Goal: Information Seeking & Learning: Learn about a topic

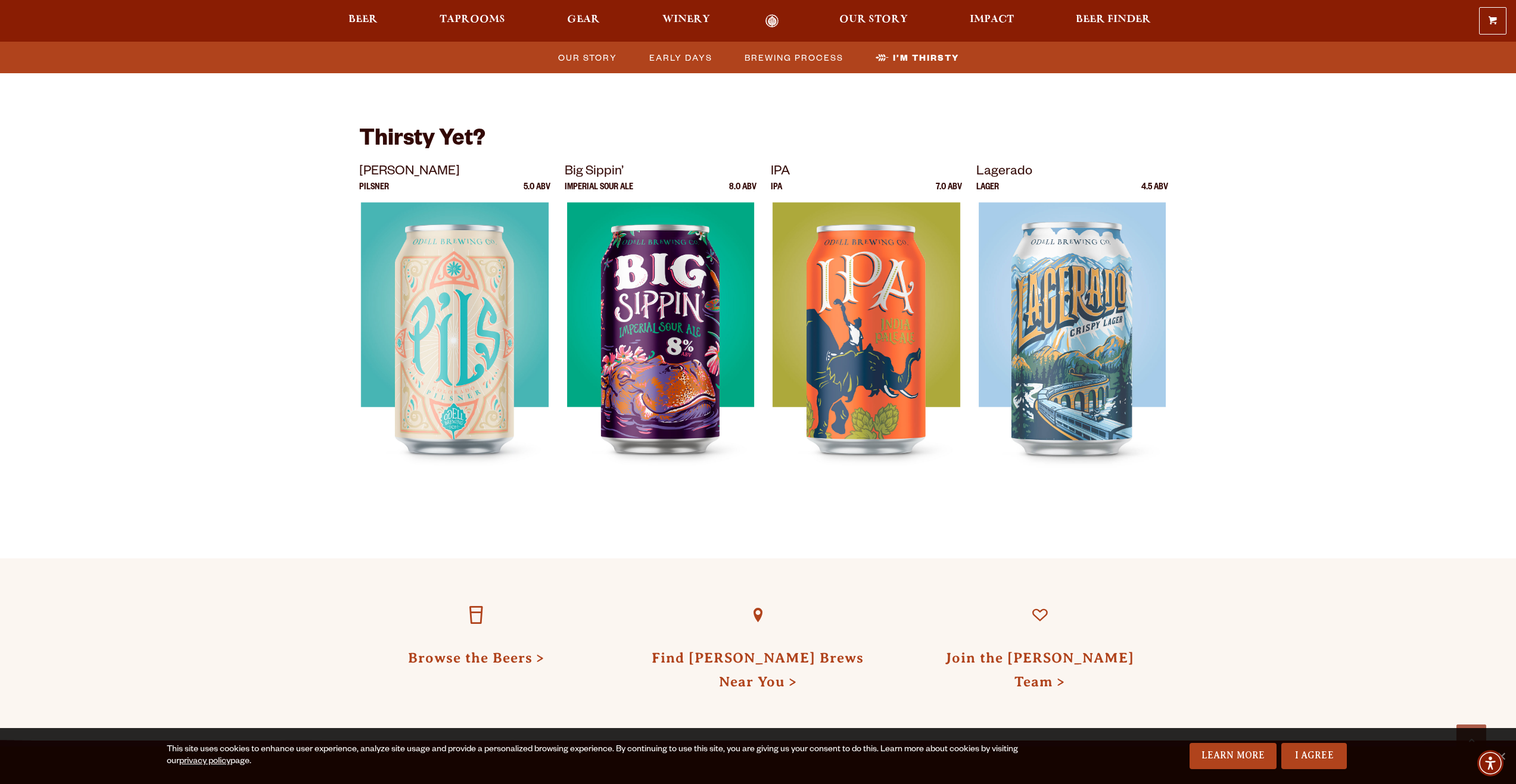
scroll to position [3647, 0]
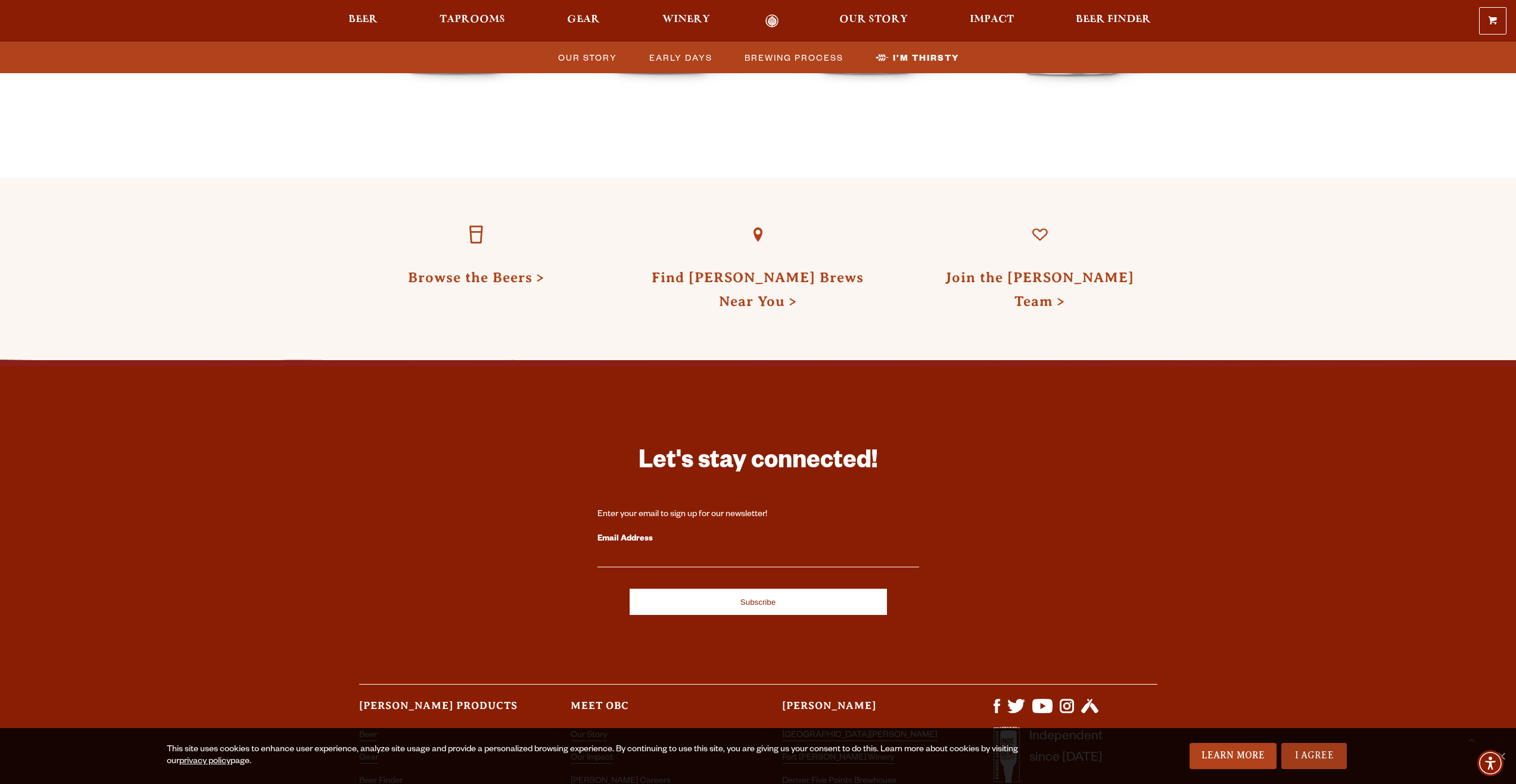
click at [1319, 761] on link "I Agree" at bounding box center [1314, 756] width 65 height 26
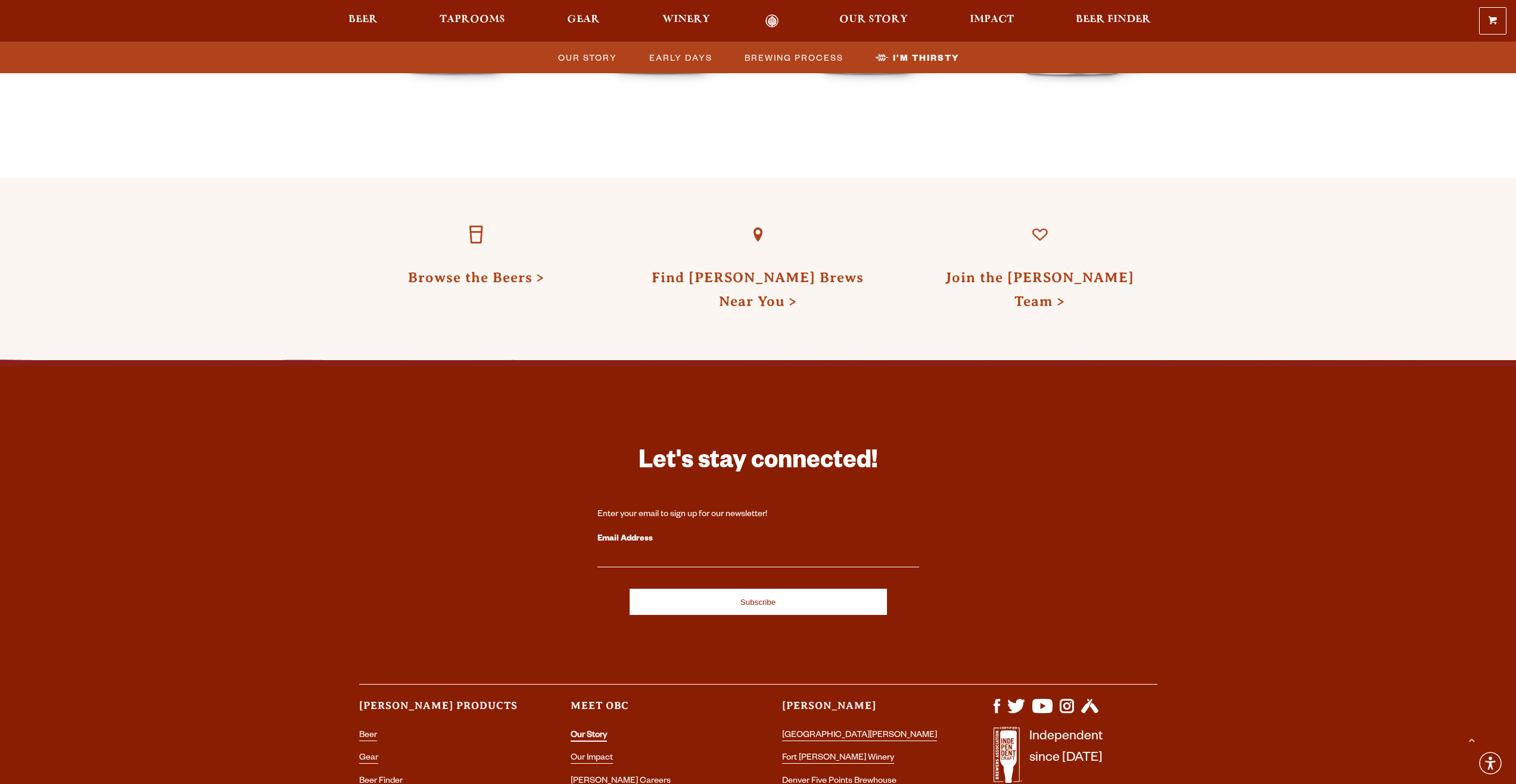
click at [584, 731] on link "Our Story" at bounding box center [588, 736] width 37 height 11
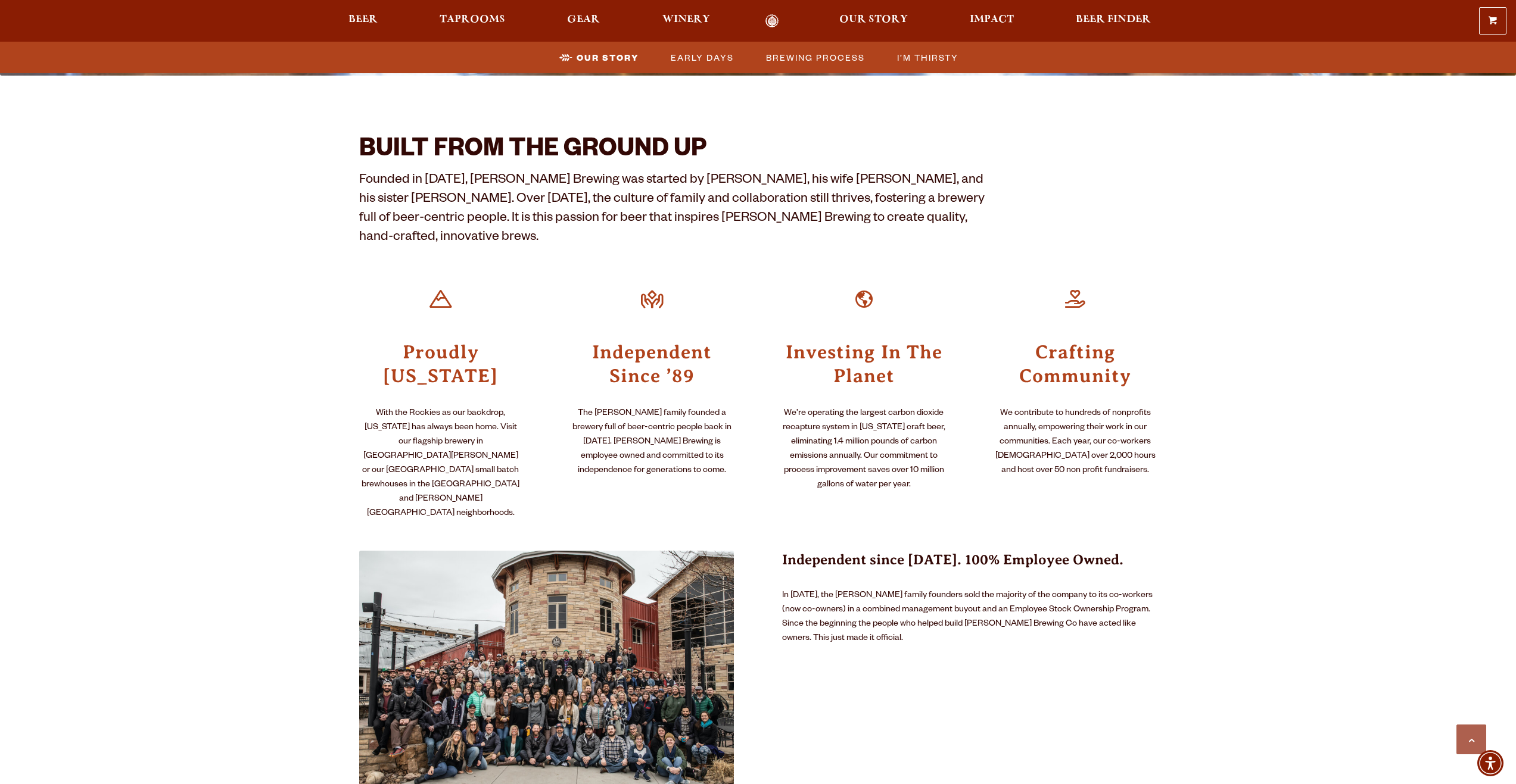
scroll to position [238, 0]
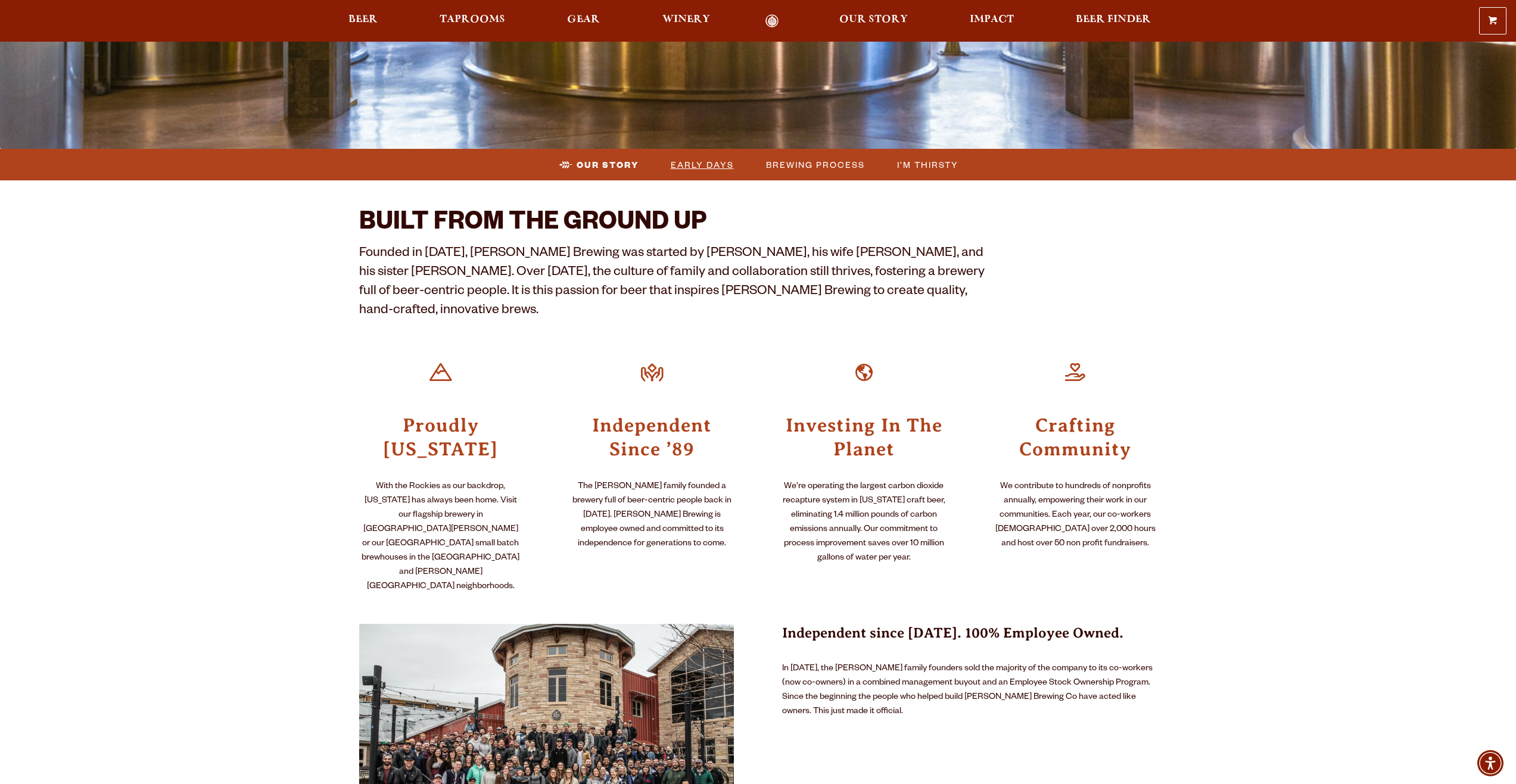
click at [701, 170] on span "Early Days" at bounding box center [702, 164] width 63 height 17
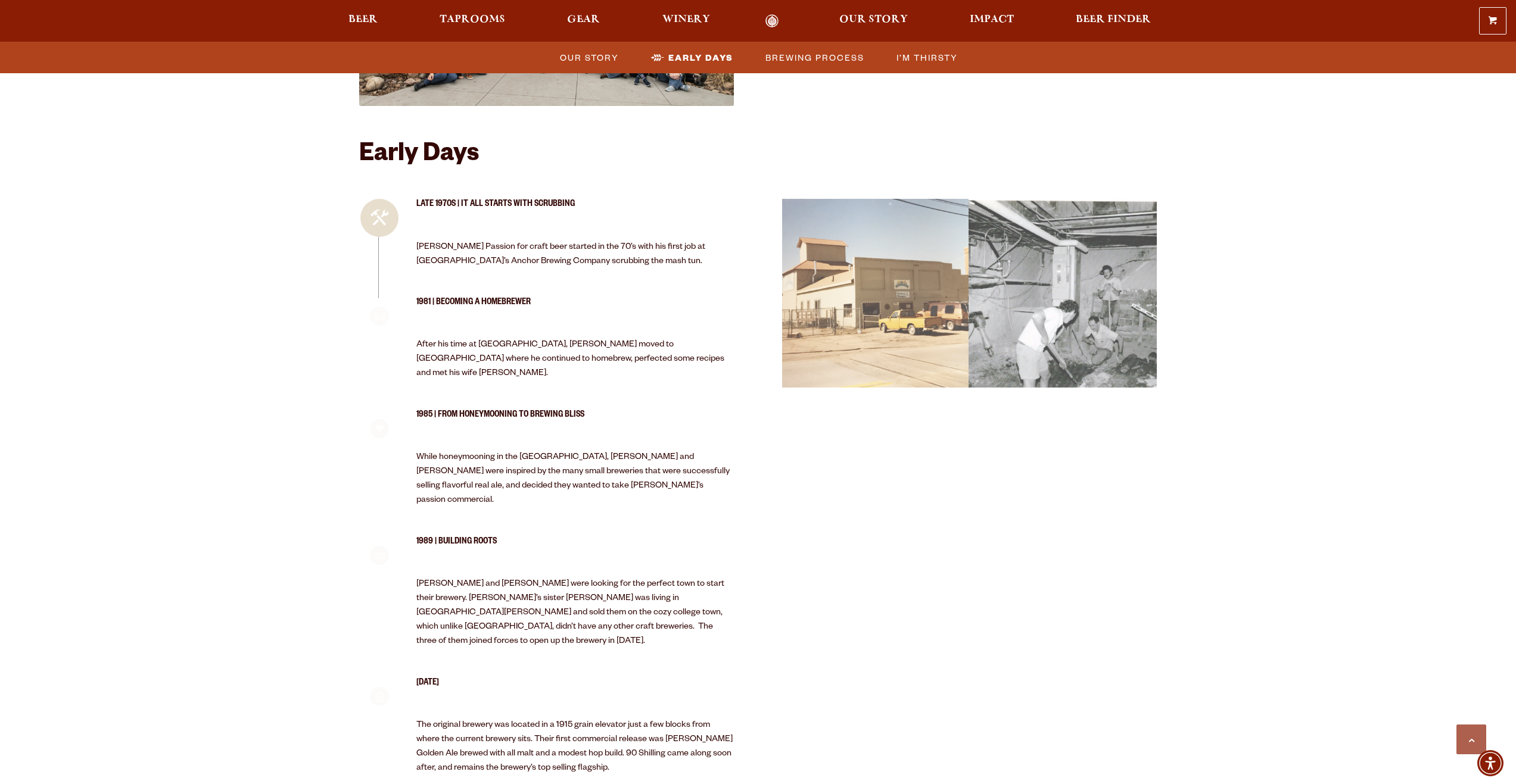
scroll to position [1009, 0]
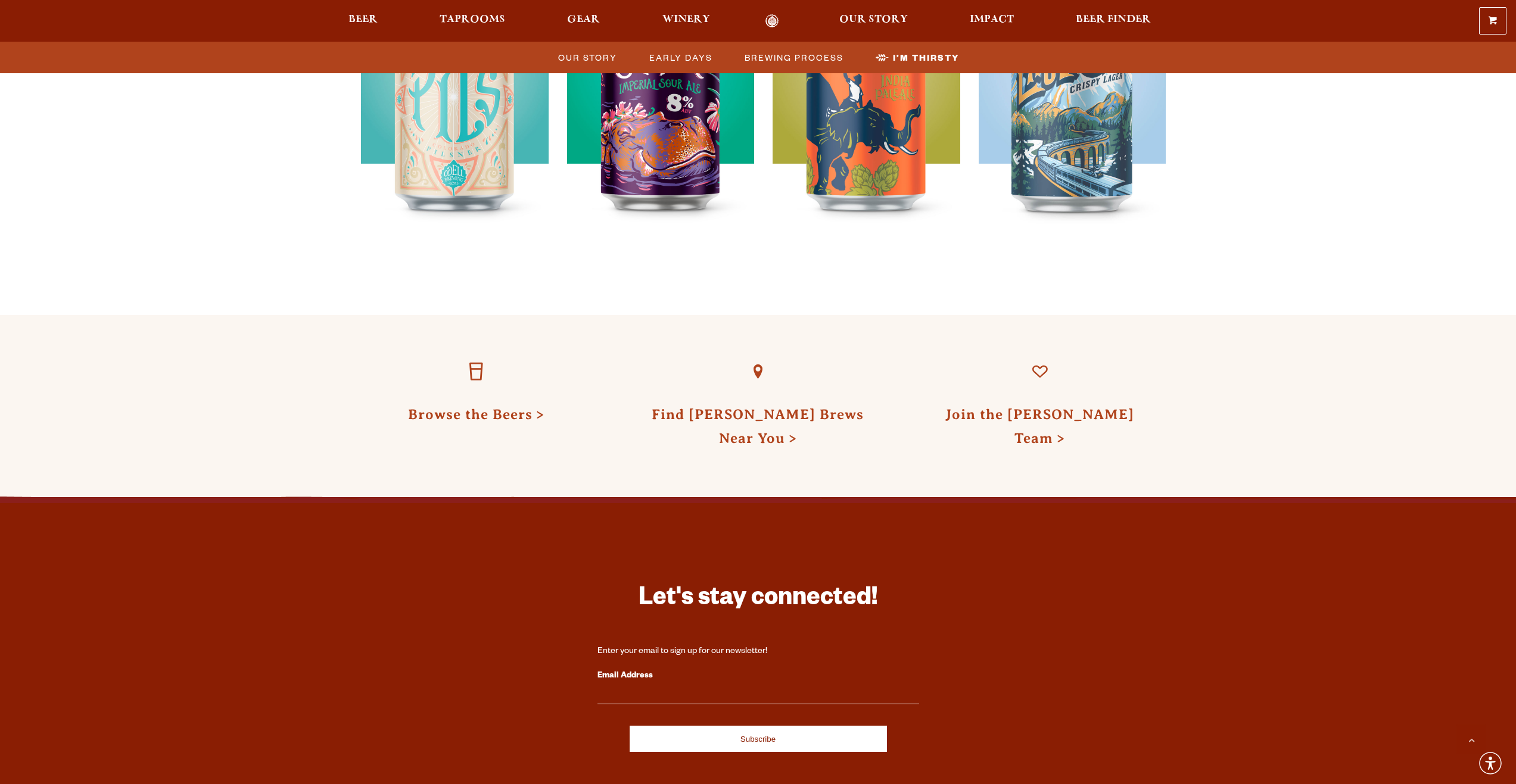
scroll to position [3728, 0]
